Goal: Task Accomplishment & Management: Manage account settings

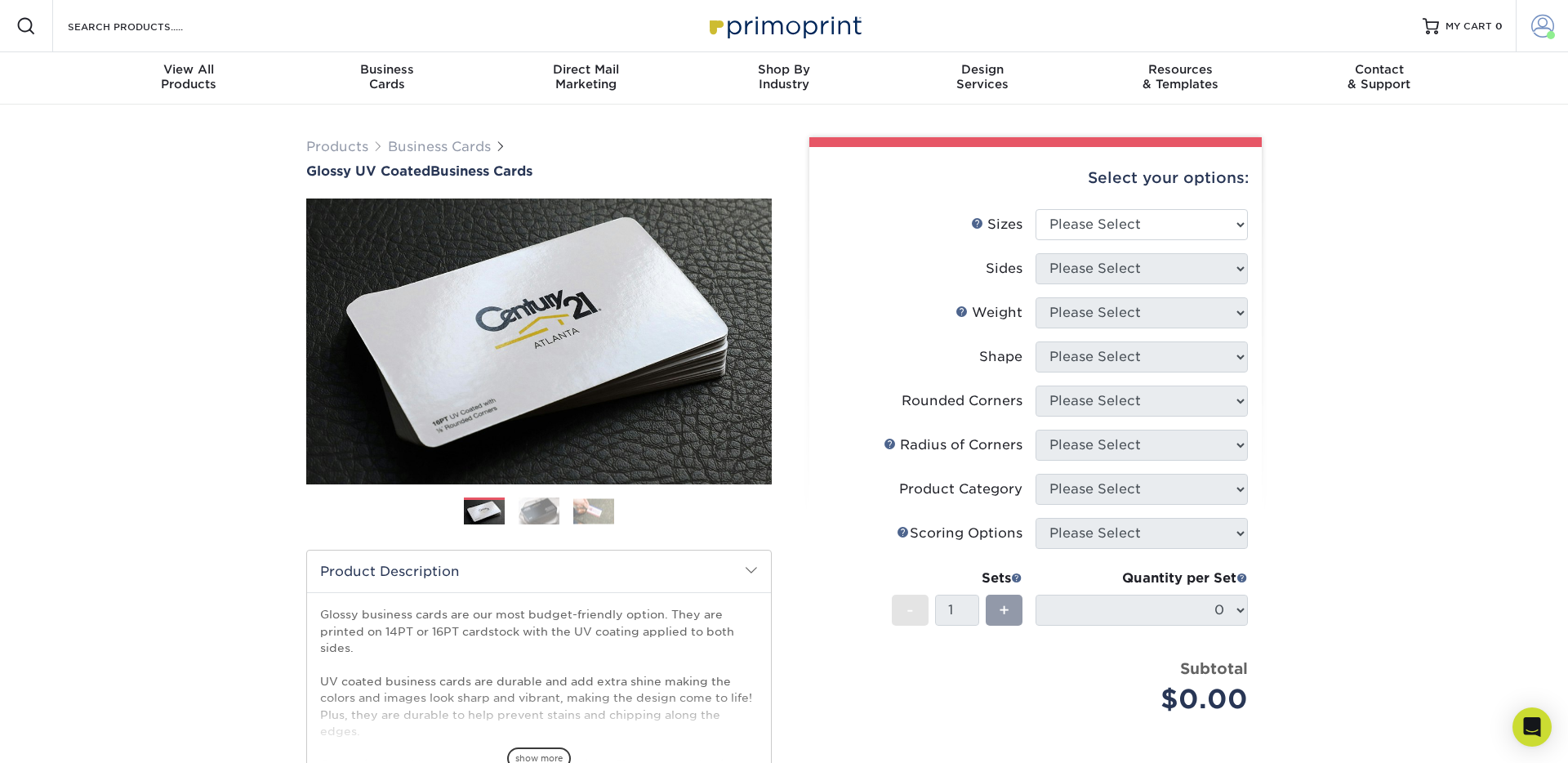
click at [1560, 17] on link "Account" at bounding box center [1542, 26] width 52 height 52
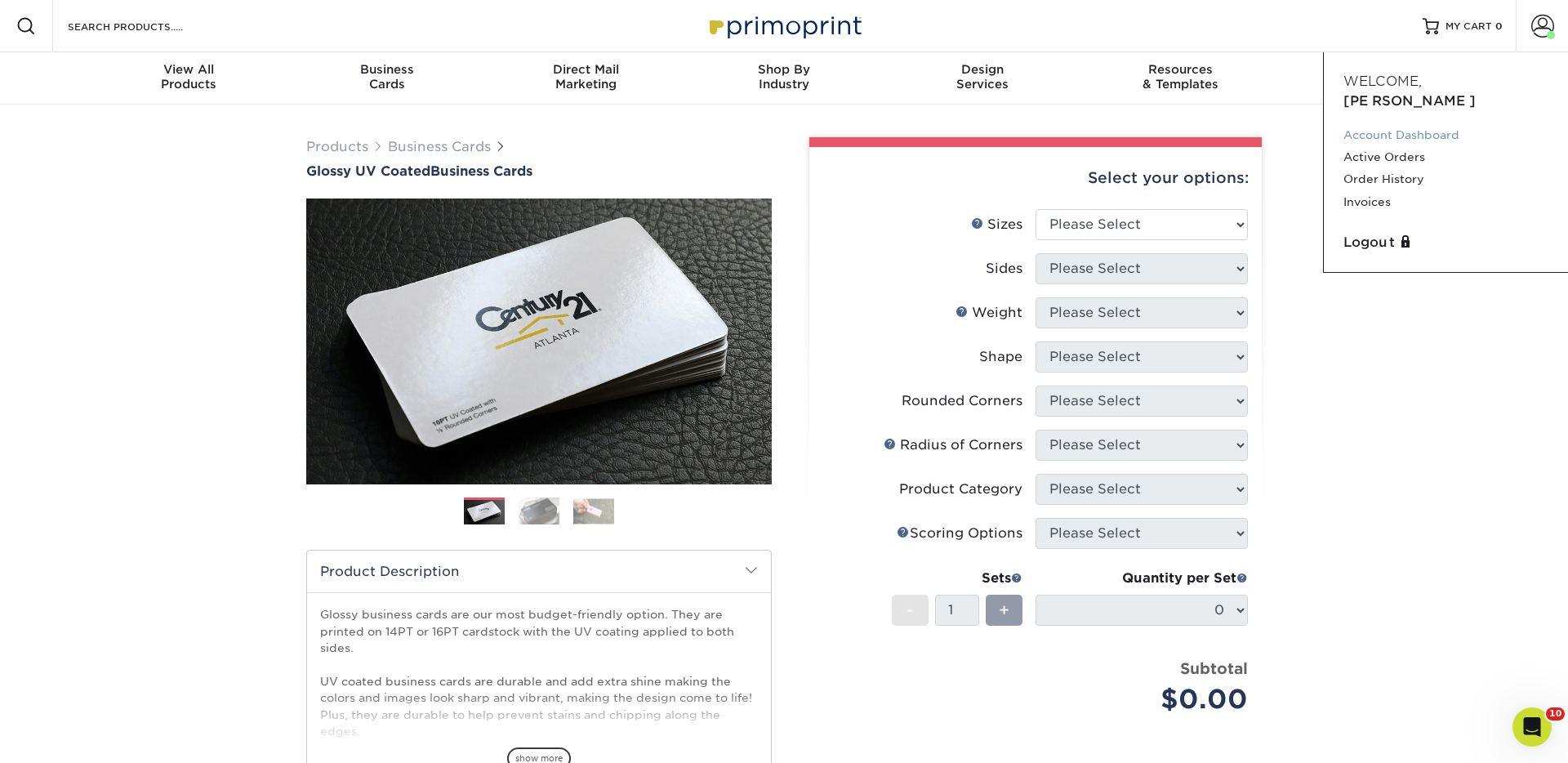
click at [1401, 124] on link "Account Dashboard" at bounding box center [1446, 135] width 205 height 22
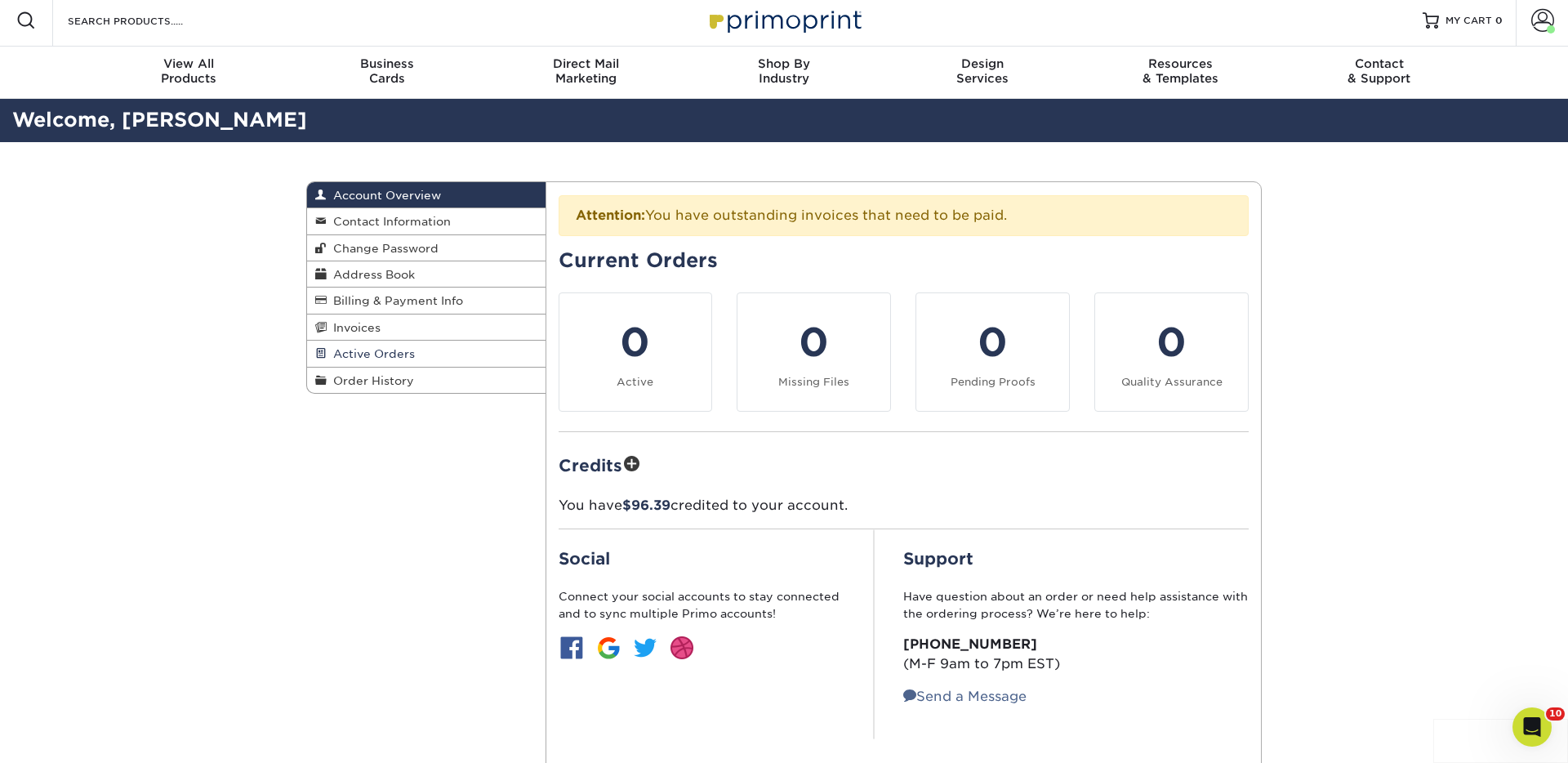
scroll to position [16, 0]
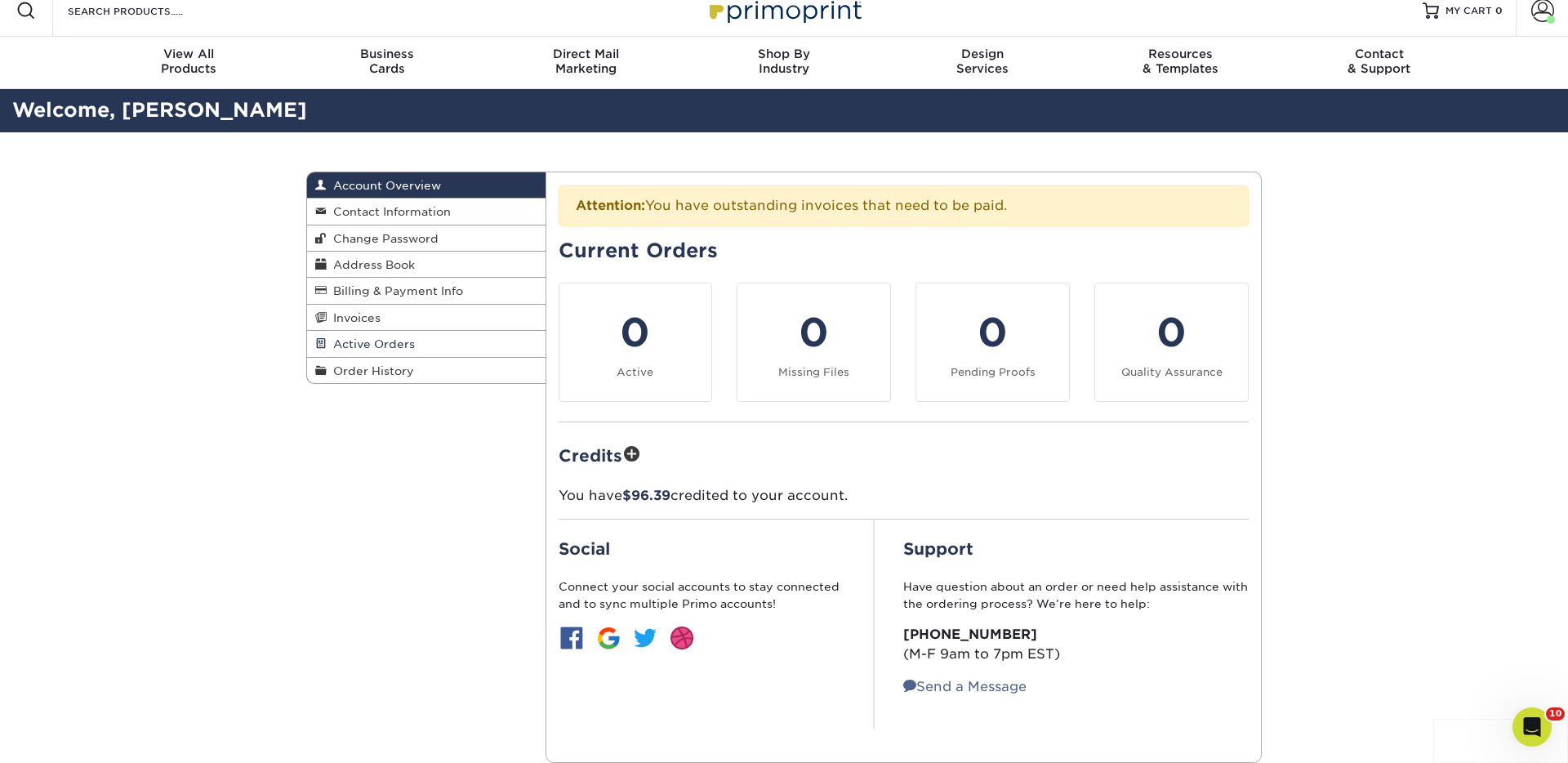
drag, startPoint x: 410, startPoint y: 366, endPoint x: 400, endPoint y: 352, distance: 17.2
click at [409, 366] on span "Order History" at bounding box center [370, 371] width 87 height 13
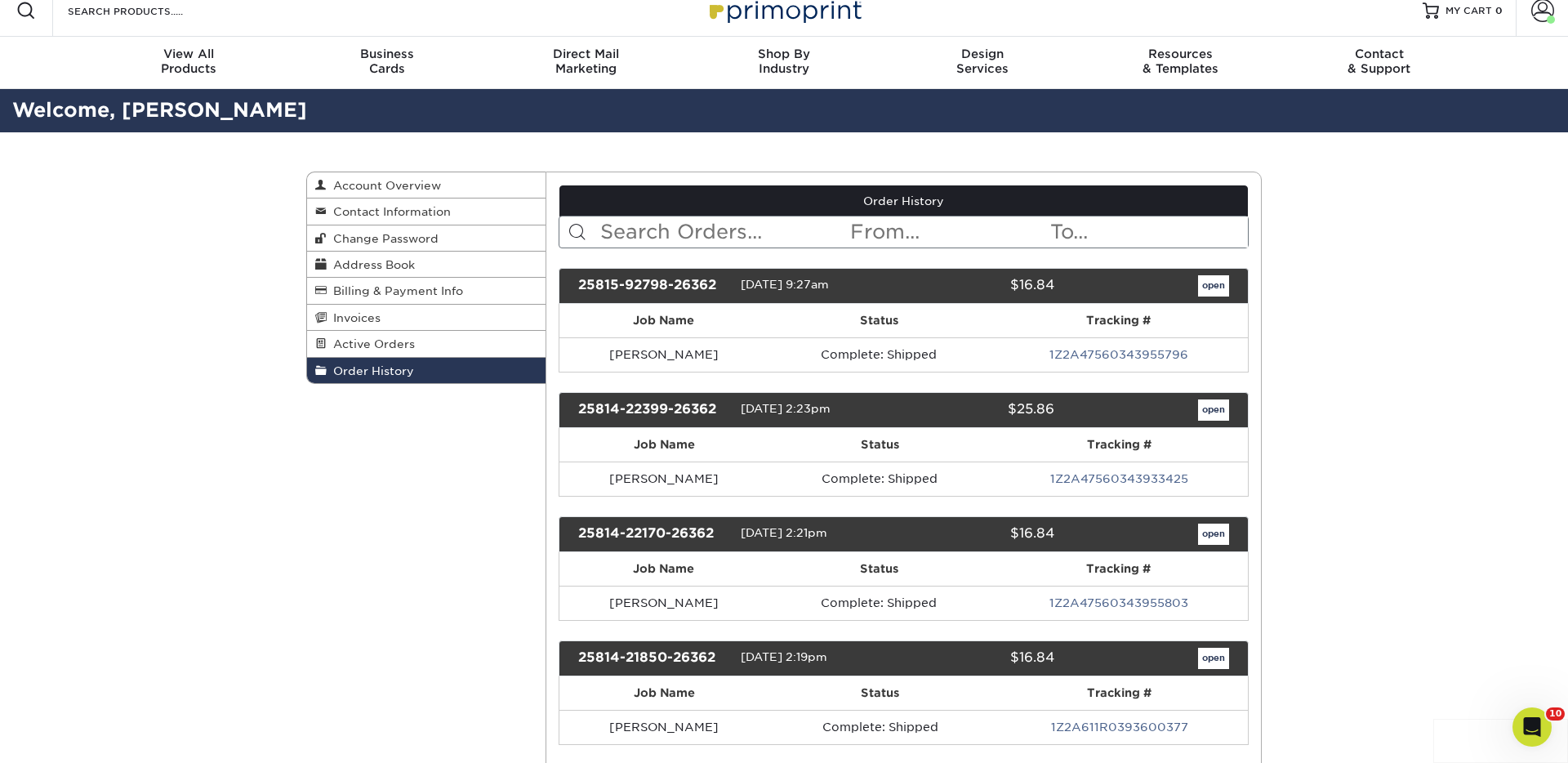
click at [643, 241] on input "text" at bounding box center [723, 231] width 251 height 31
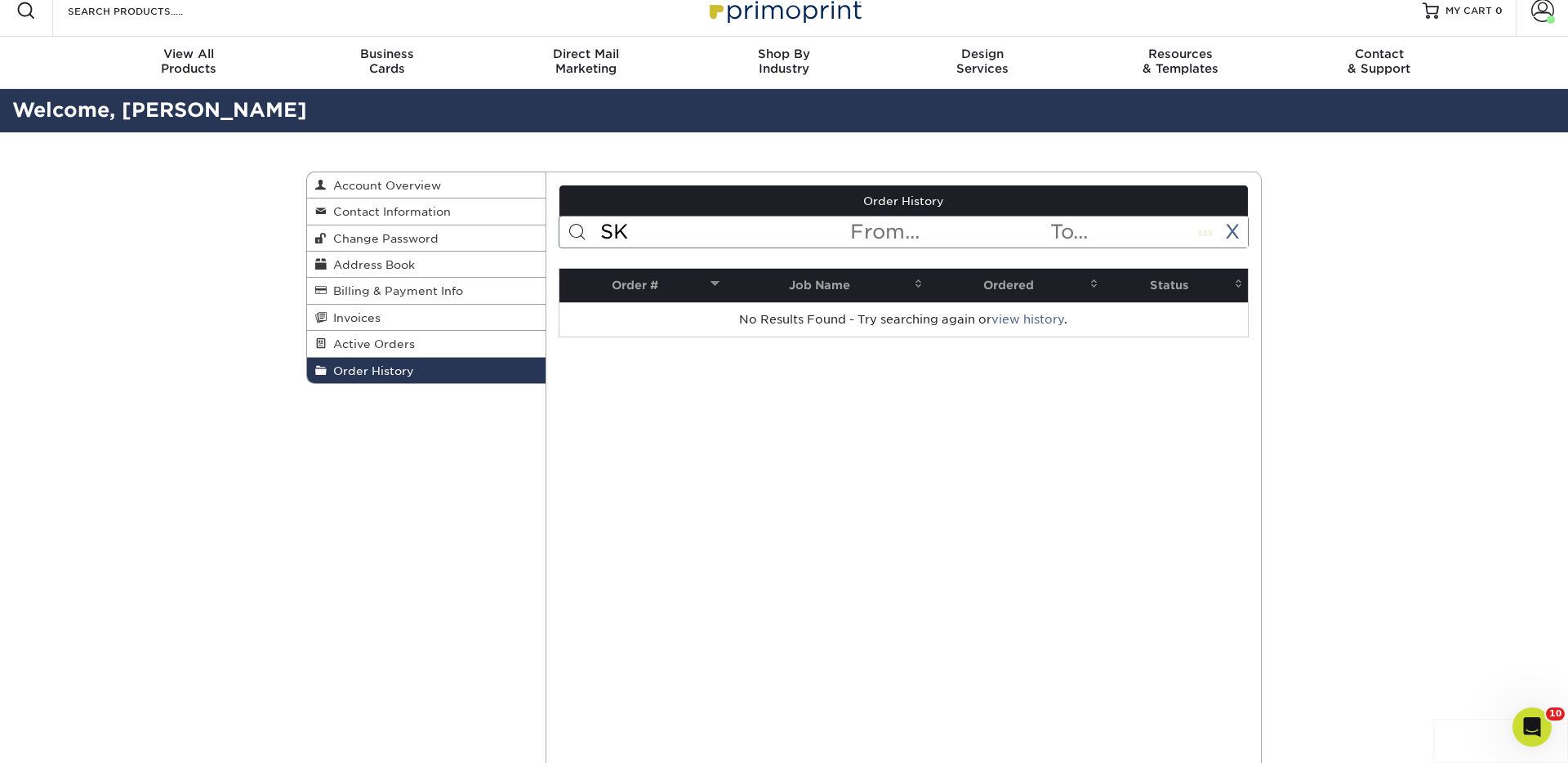
type input "S"
click at [417, 303] on link "Billing & Payment Info" at bounding box center [426, 290] width 239 height 26
